Goal: Find specific page/section: Find specific page/section

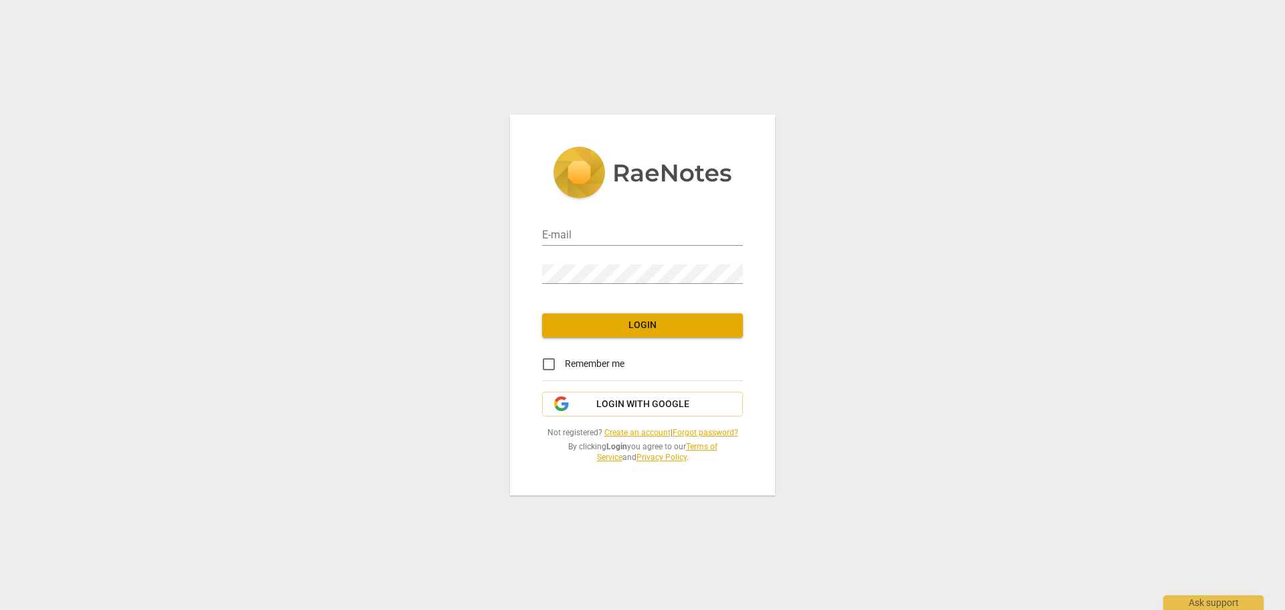
click at [610, 224] on div "E-mail" at bounding box center [642, 231] width 201 height 30
click at [611, 401] on span "Login with Google" at bounding box center [642, 404] width 93 height 13
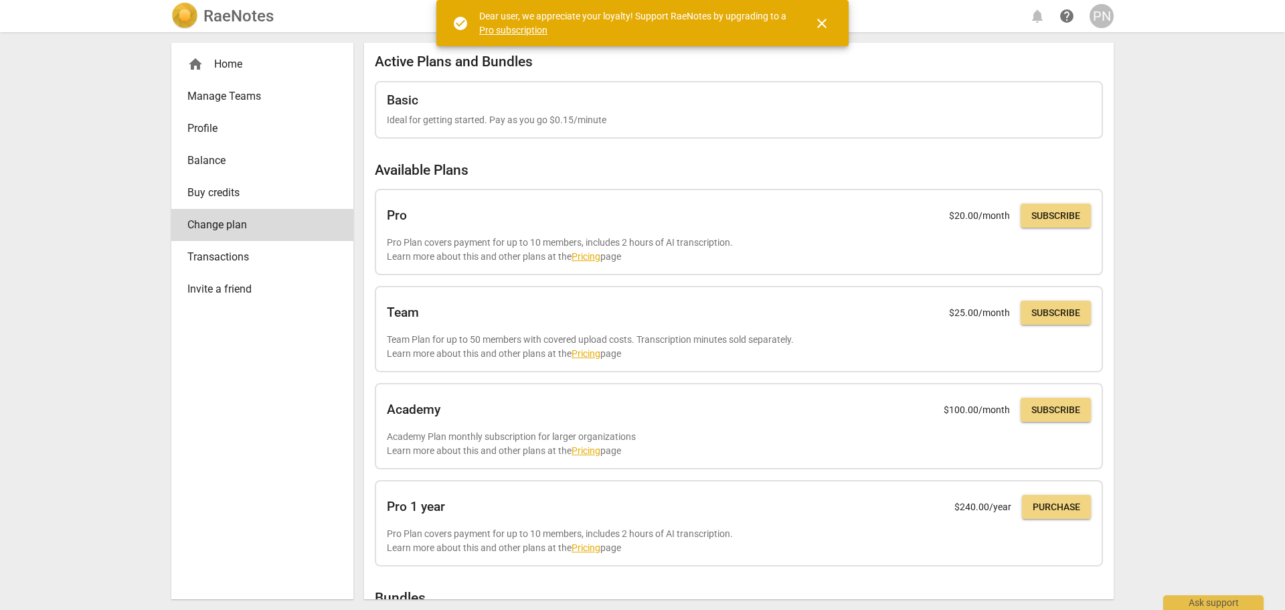
drag, startPoint x: 825, startPoint y: 22, endPoint x: 752, endPoint y: 26, distance: 73.1
click at [825, 22] on span "close" at bounding box center [822, 23] width 16 height 16
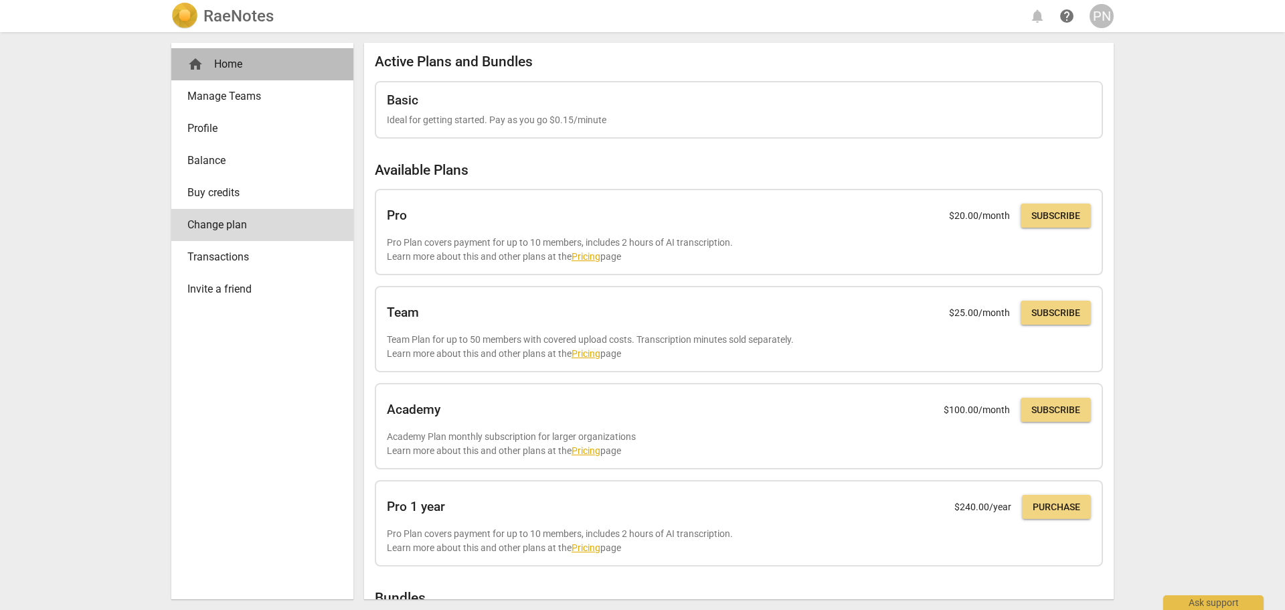
click at [208, 62] on div "home Home" at bounding box center [256, 64] width 139 height 16
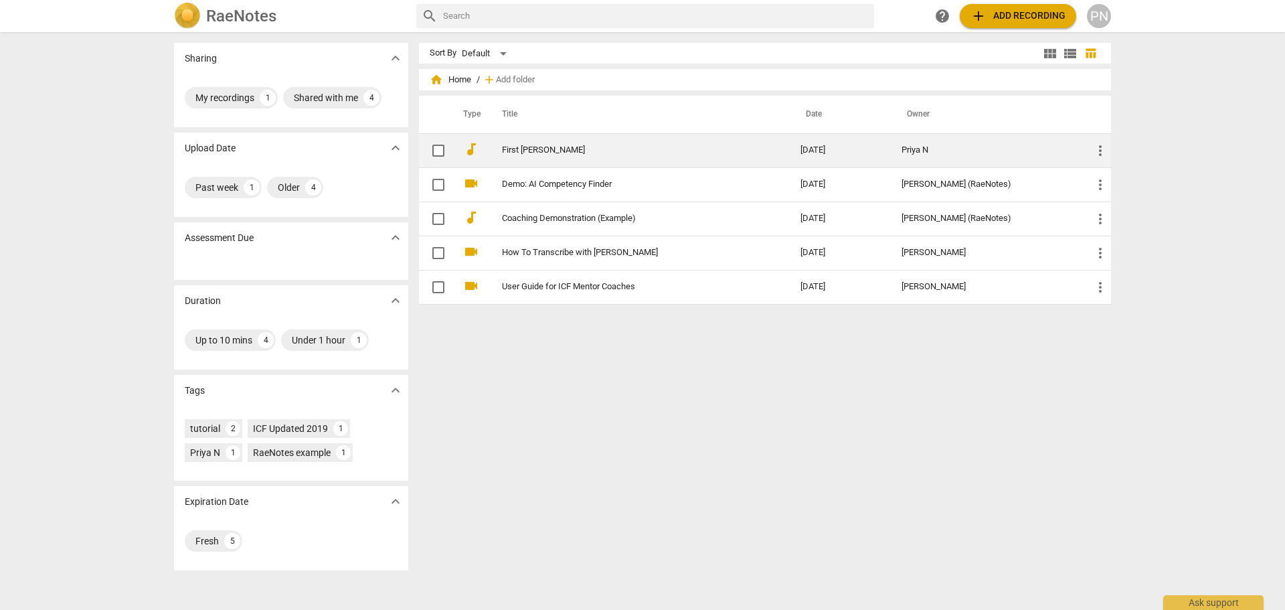
click at [517, 146] on link "First [PERSON_NAME]" at bounding box center [627, 150] width 250 height 10
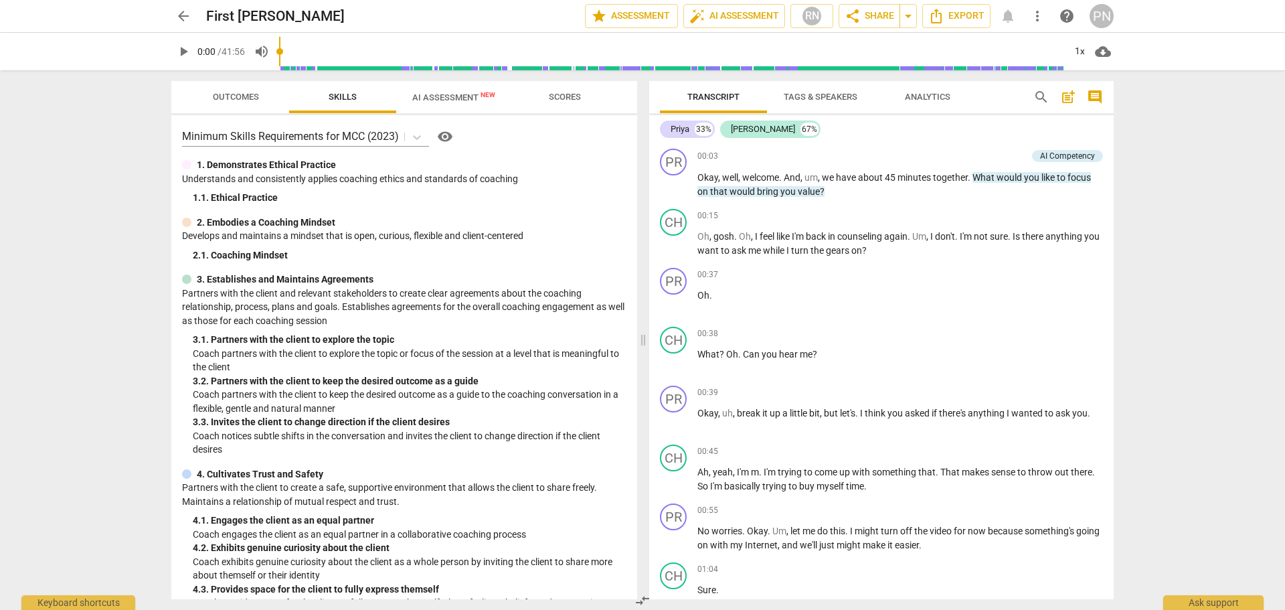
click at [433, 99] on span "AI Assessment New" at bounding box center [453, 97] width 83 height 10
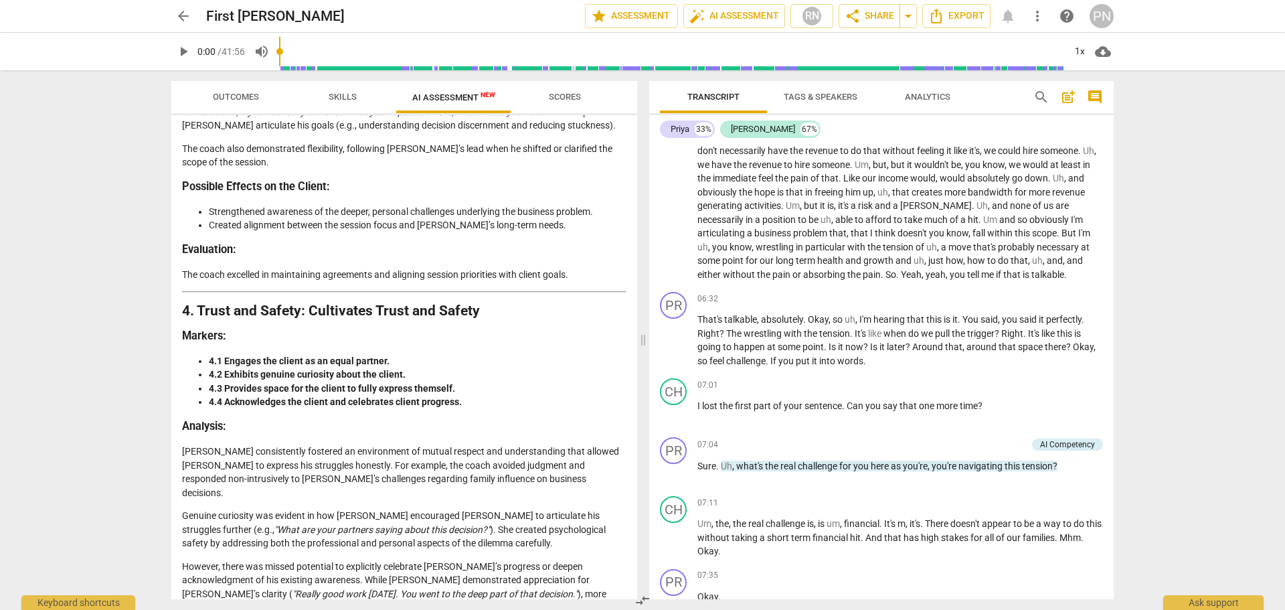
scroll to position [1071, 0]
